Goal: Information Seeking & Learning: Understand process/instructions

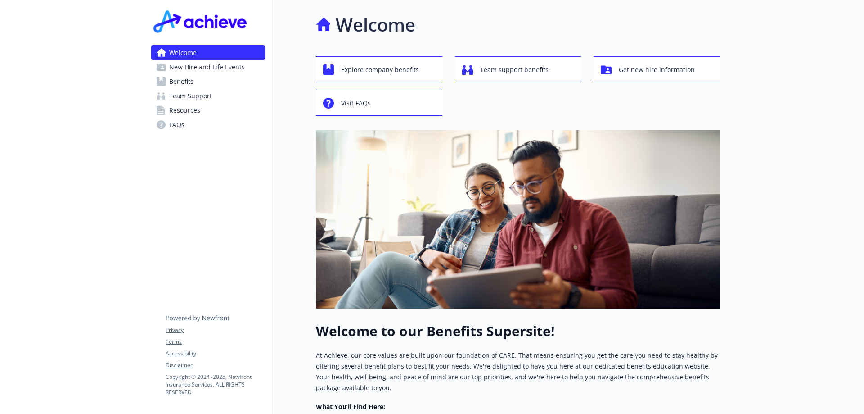
click at [184, 84] on span "Benefits" at bounding box center [181, 81] width 24 height 14
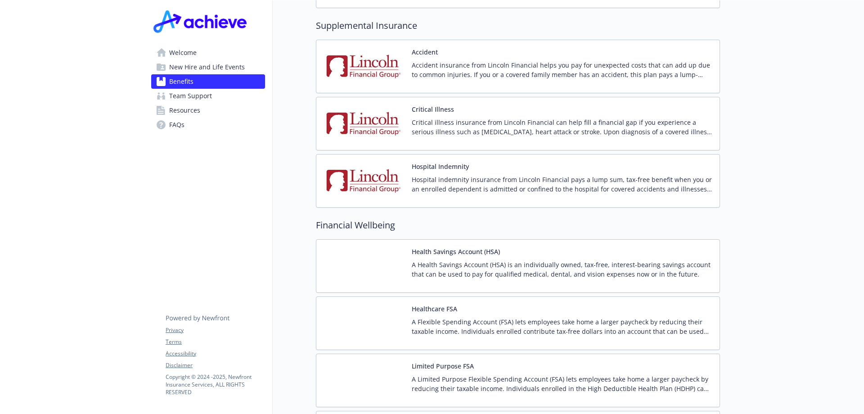
scroll to position [1423, 0]
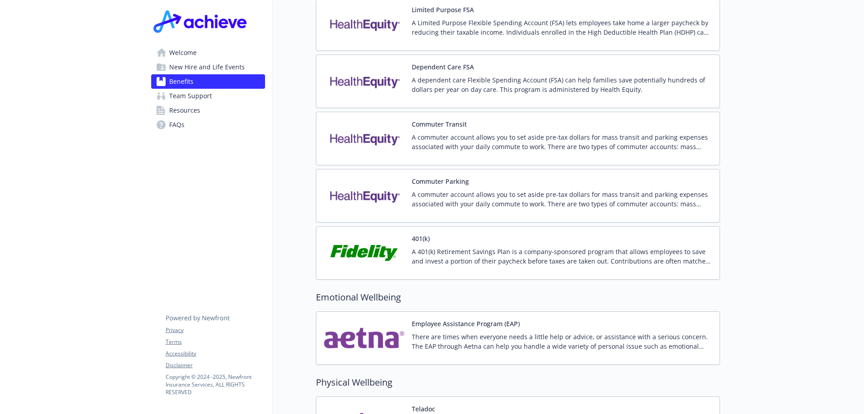
click at [185, 68] on span "New Hire and Life Events" at bounding box center [207, 67] width 76 height 14
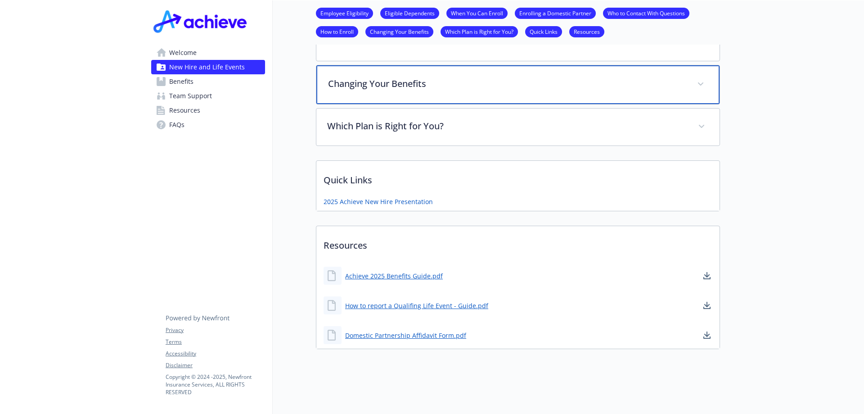
scroll to position [525, 0]
click at [702, 81] on span at bounding box center [700, 84] width 14 height 14
